Goal: Find specific page/section: Find specific page/section

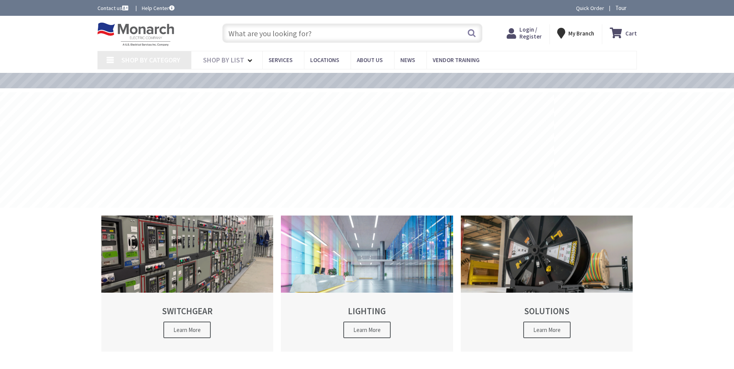
click at [241, 33] on input "text" at bounding box center [352, 33] width 260 height 19
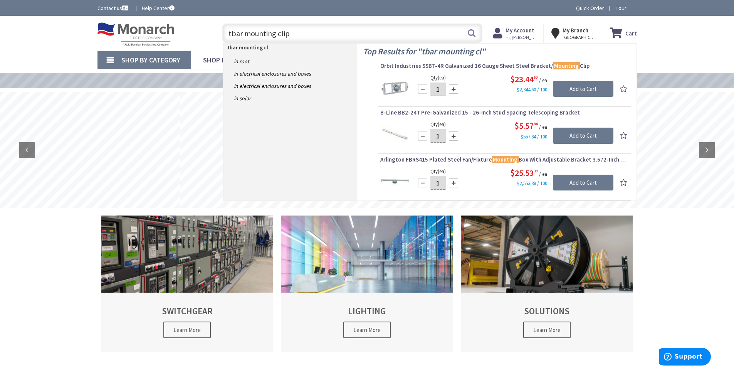
type input "tbar mounting clips"
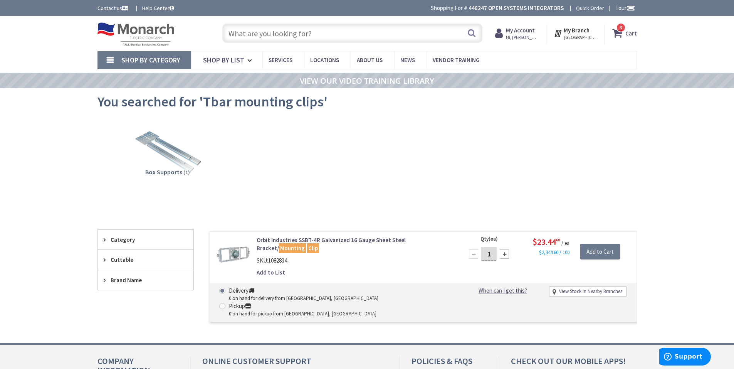
click at [172, 139] on img at bounding box center [168, 153] width 70 height 70
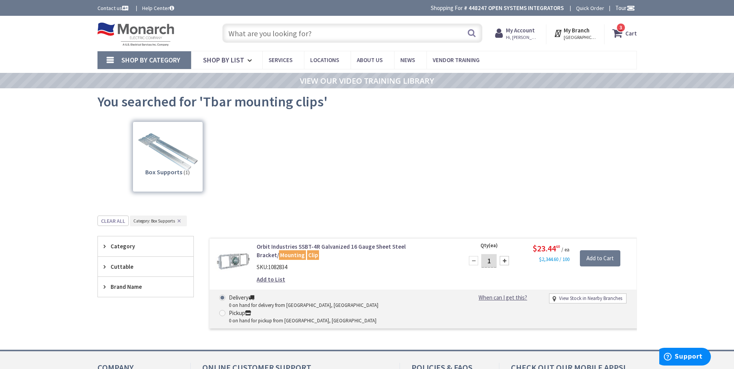
click at [253, 34] on input "text" at bounding box center [352, 33] width 260 height 19
paste input "Mounting Clip For T-Grid Box Hanger"
type input "Mounting Clip For T-Grid Box Hanger"
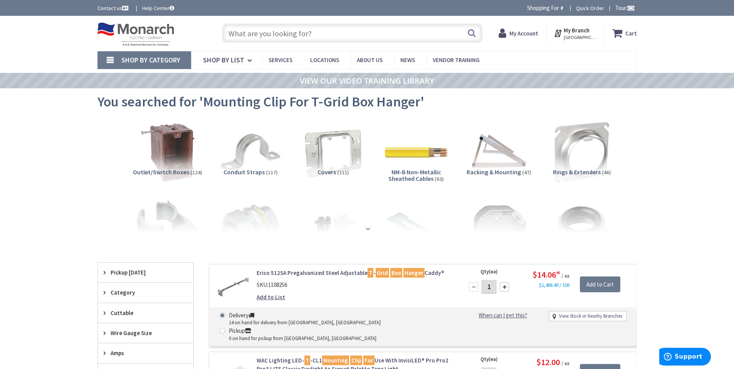
click at [376, 221] on div at bounding box center [367, 211] width 501 height 42
click at [367, 230] on strong at bounding box center [368, 228] width 9 height 8
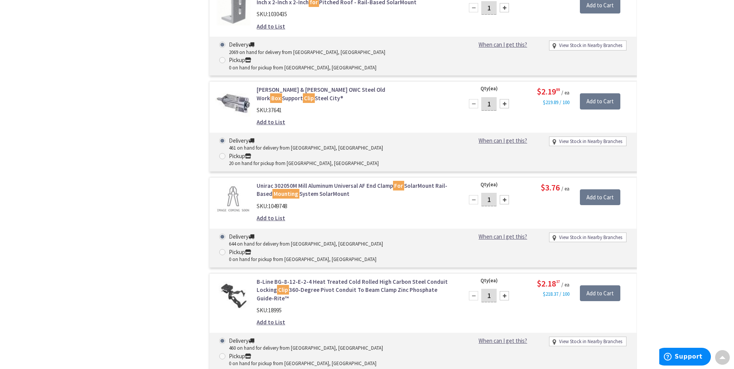
scroll to position [3701, 0]
